Goal: Information Seeking & Learning: Learn about a topic

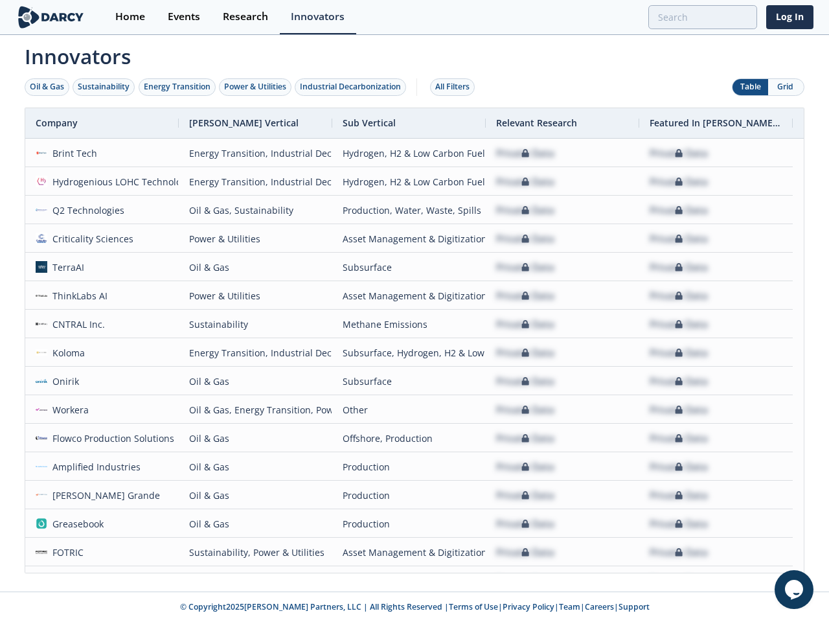
click at [47, 87] on div "Oil & Gas" at bounding box center [47, 87] width 34 height 12
click at [104, 87] on div "Sustainability" at bounding box center [104, 87] width 52 height 12
click at [177, 87] on div "Energy Transition" at bounding box center [177, 87] width 67 height 12
click at [256, 87] on div "Power & Utilities" at bounding box center [255, 87] width 62 height 12
click at [353, 87] on div "Industrial Decarbonization" at bounding box center [350, 87] width 101 height 12
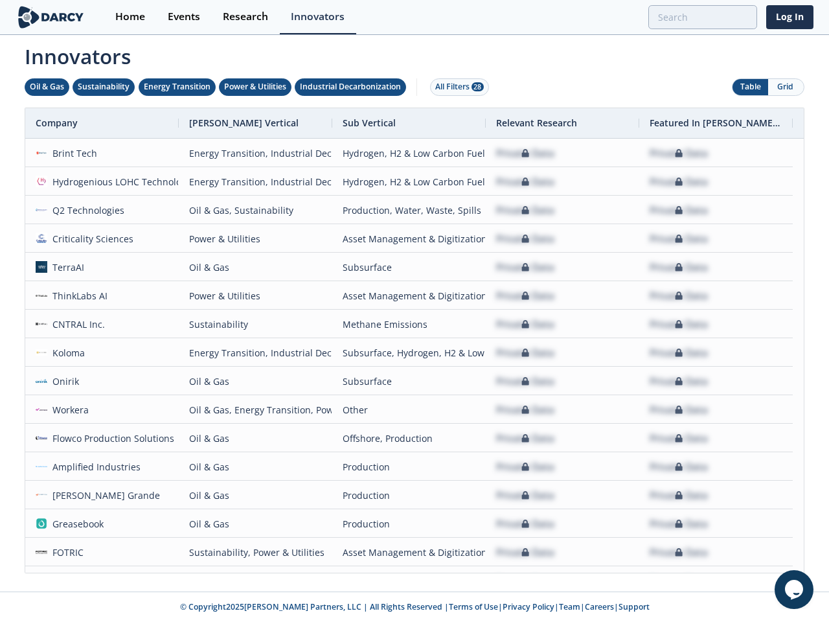
click at [456, 87] on div "All Filters 28" at bounding box center [459, 87] width 49 height 12
